Goal: Task Accomplishment & Management: Use online tool/utility

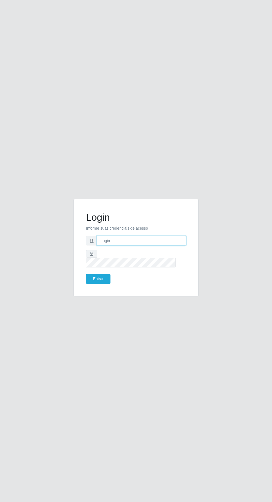
click at [148, 245] on input "text" at bounding box center [141, 241] width 89 height 10
type input "[EMAIL_ADDRESS][DOMAIN_NAME]"
click at [86, 274] on button "Entrar" at bounding box center [98, 279] width 24 height 10
click at [98, 284] on button "Entrar" at bounding box center [98, 279] width 24 height 10
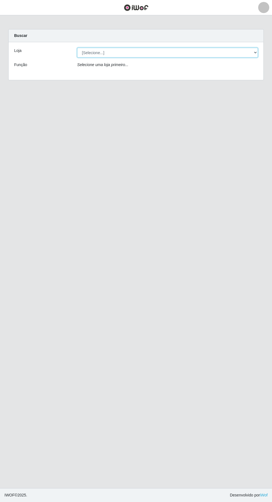
click at [100, 52] on select "[Selecione...] Leta - Arco-Mix Cohab" at bounding box center [167, 53] width 181 height 10
select select "480"
click at [77, 48] on select "[Selecione...] Leta - Arco-Mix Cohab" at bounding box center [167, 53] width 181 height 10
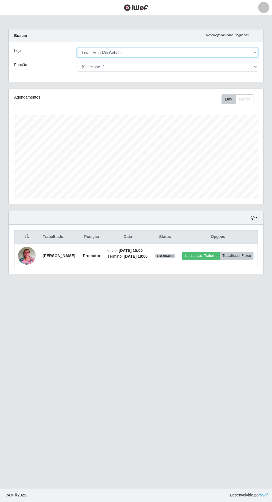
scroll to position [115, 255]
click at [101, 65] on select "[Selecione...] Promotor" at bounding box center [167, 67] width 181 height 10
select select "129"
click at [77, 62] on select "[Selecione...] Promotor" at bounding box center [167, 67] width 181 height 10
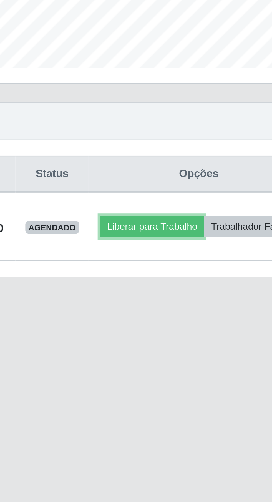
click at [217, 255] on button "Liberar para Trabalho" at bounding box center [200, 256] width 37 height 8
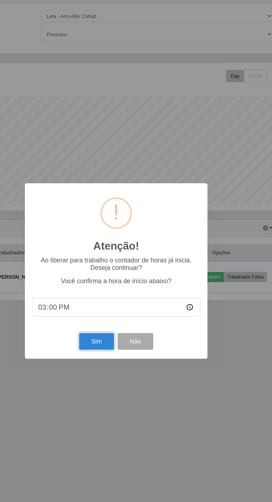
click at [120, 308] on button "Sim" at bounding box center [120, 305] width 27 height 13
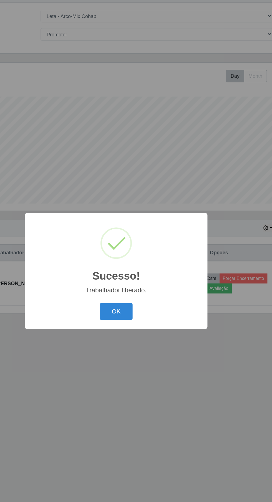
click at [136, 282] on button "OK" at bounding box center [136, 282] width 26 height 13
